Goal: Information Seeking & Learning: Learn about a topic

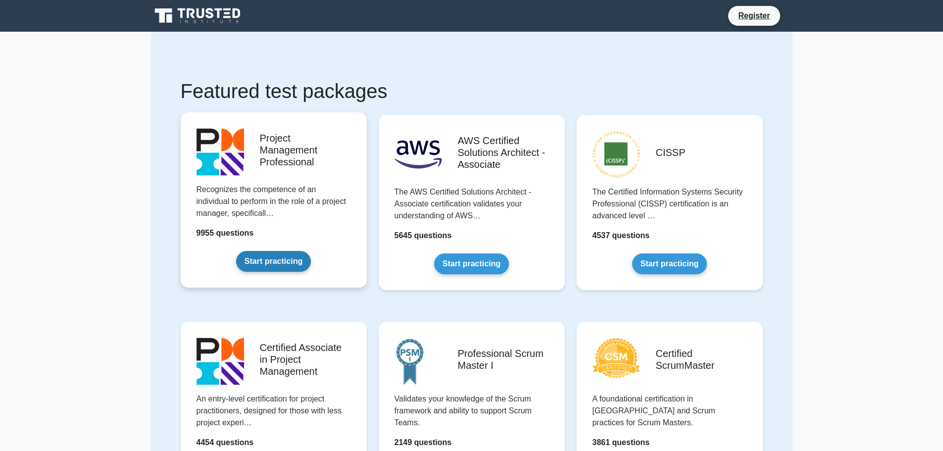
click at [304, 251] on link "Start practicing" at bounding box center [273, 261] width 75 height 21
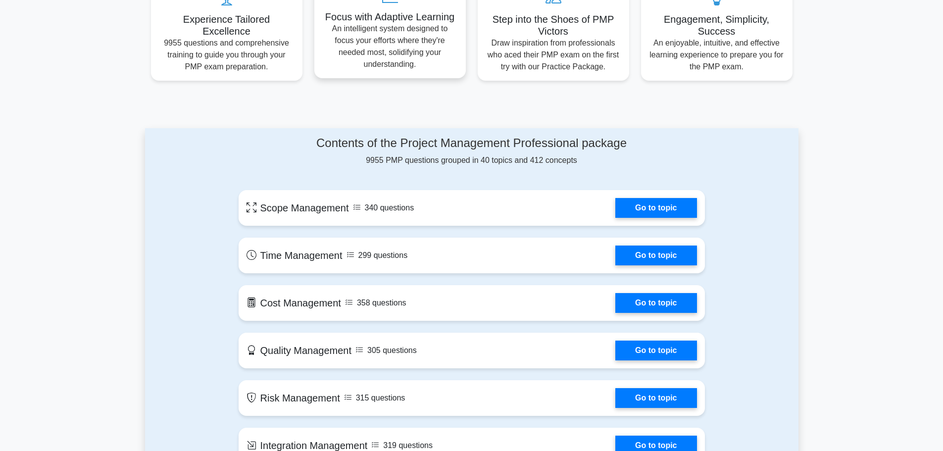
scroll to position [396, 0]
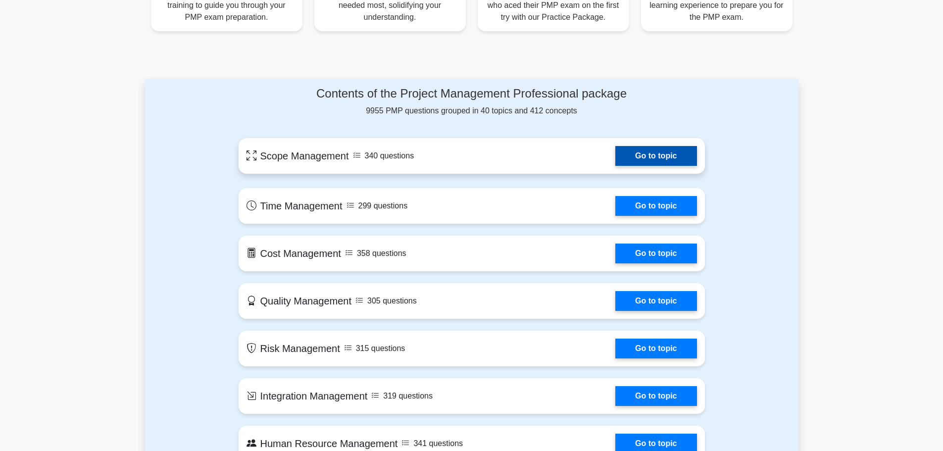
click at [616, 158] on link "Go to topic" at bounding box center [656, 156] width 81 height 20
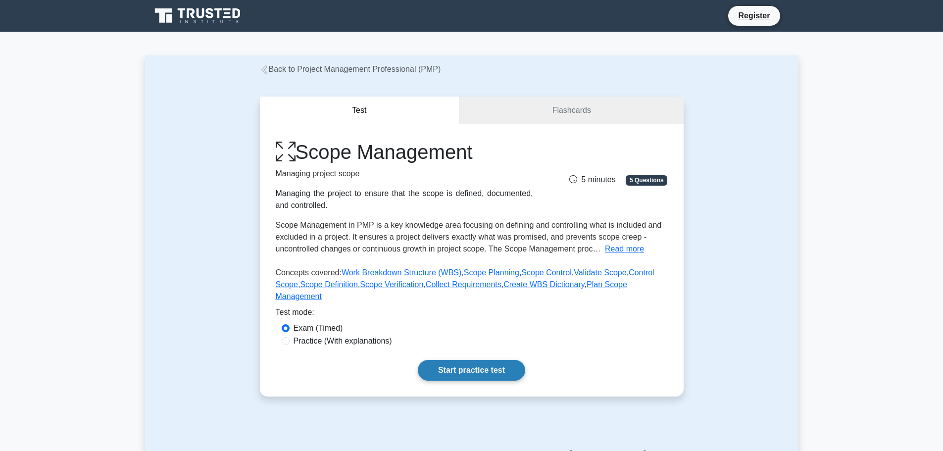
click at [474, 360] on link "Start practice test" at bounding box center [471, 370] width 107 height 21
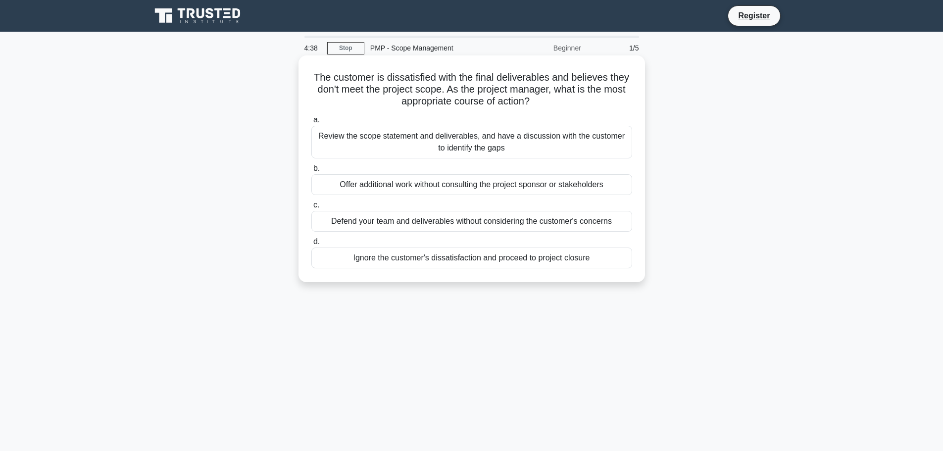
click at [345, 148] on div "Review the scope statement and deliverables, and have a discussion with the cus…" at bounding box center [471, 142] width 321 height 33
click at [311, 123] on input "a. Review the scope statement and deliverables, and have a discussion with the …" at bounding box center [311, 120] width 0 height 6
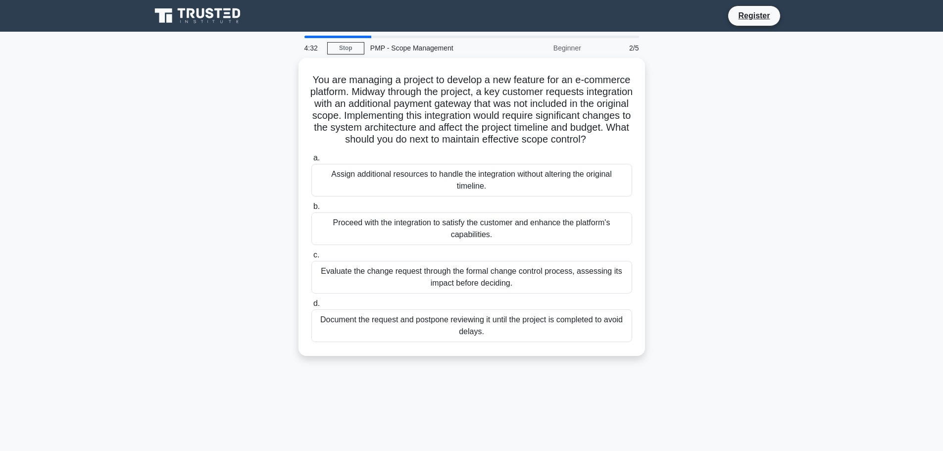
click at [809, 144] on main "4:32 Stop PMP - Scope Management Beginner 2/5 You are managing a project to dev…" at bounding box center [471, 283] width 943 height 503
